Goal: Book appointment/travel/reservation

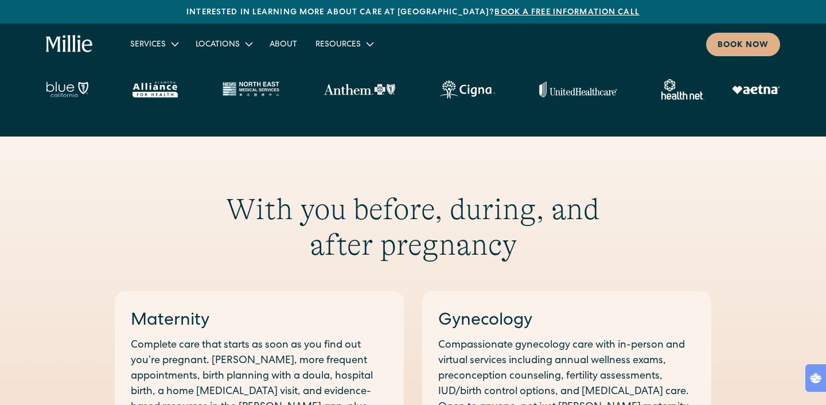
scroll to position [434, 0]
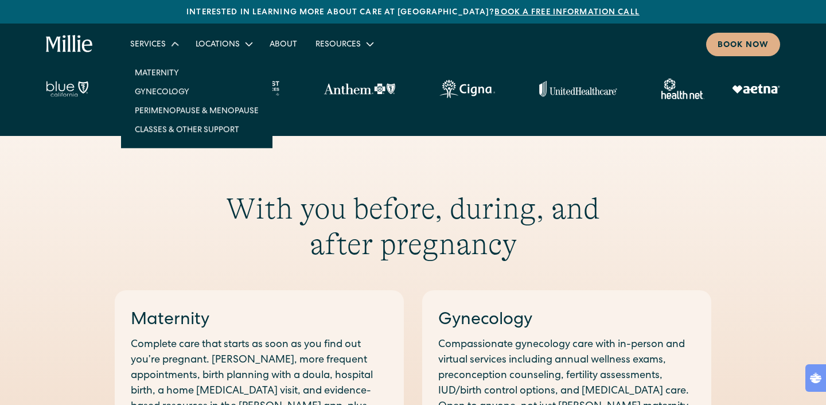
click at [149, 38] on div "Services" at bounding box center [153, 43] width 65 height 19
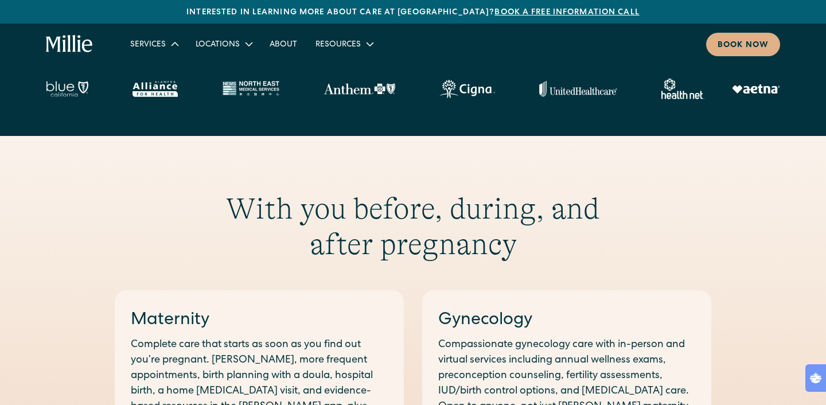
click at [149, 38] on div "Services" at bounding box center [153, 43] width 65 height 19
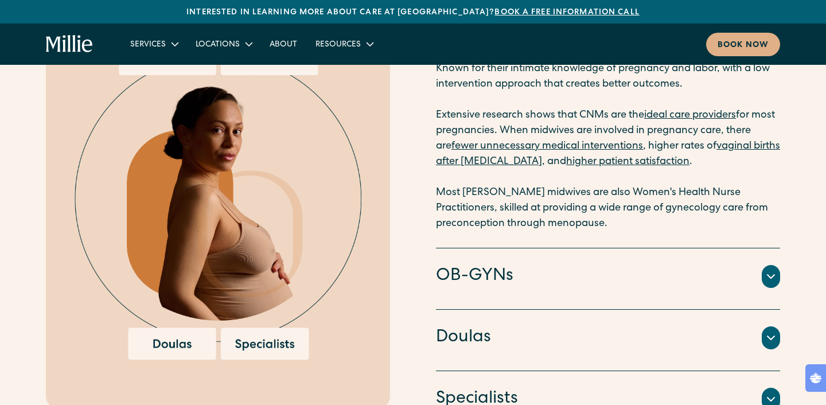
scroll to position [1692, 0]
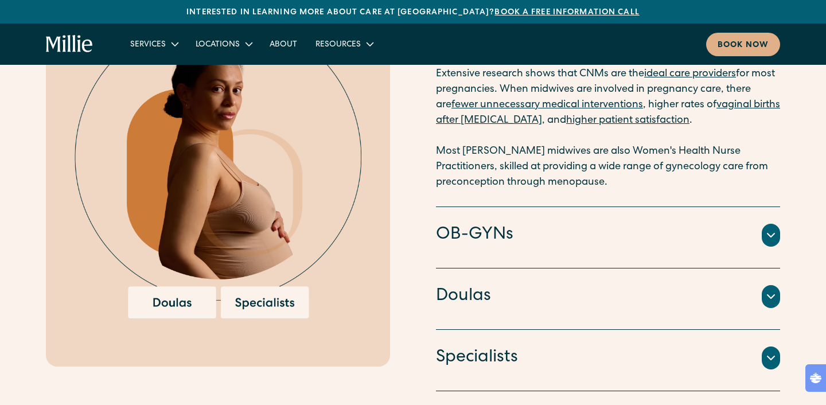
click at [764, 32] on div "Services Maternity Gynecology [MEDICAL_DATA] & Menopause Classes & Other Suppor…" at bounding box center [413, 44] width 826 height 41
click at [756, 37] on link "Book now" at bounding box center [743, 45] width 74 height 24
